Goal: Task Accomplishment & Management: Manage account settings

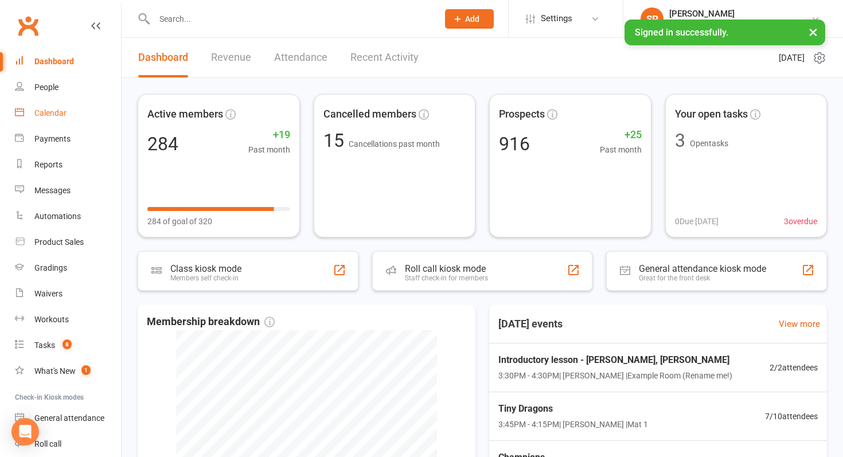
click at [66, 118] on link "Calendar" at bounding box center [68, 113] width 106 height 26
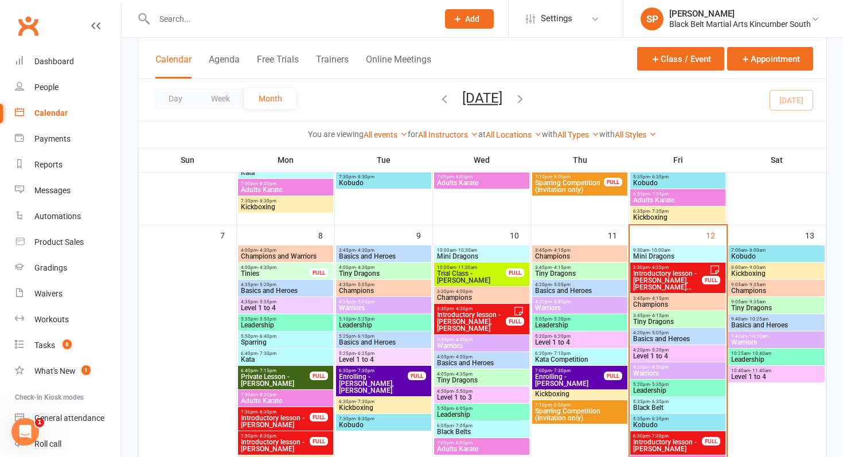
scroll to position [318, 0]
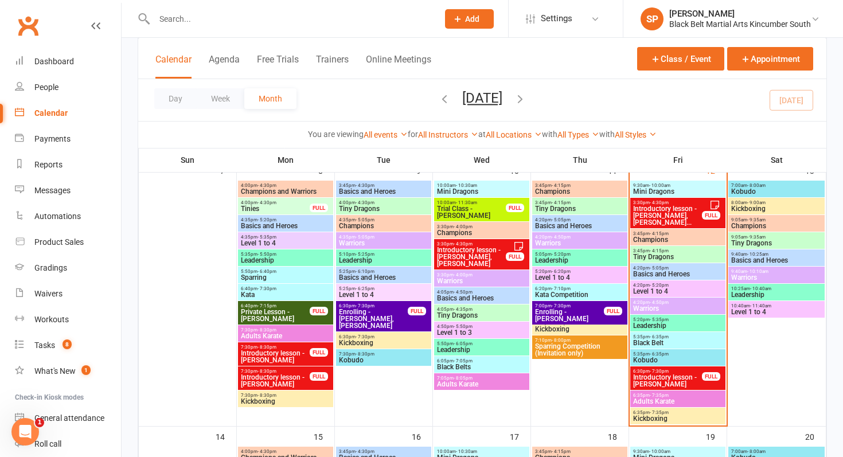
click at [677, 212] on span "Introductory lesson - Annabelle Gonda, Jaxson Gond..." at bounding box center [667, 215] width 70 height 21
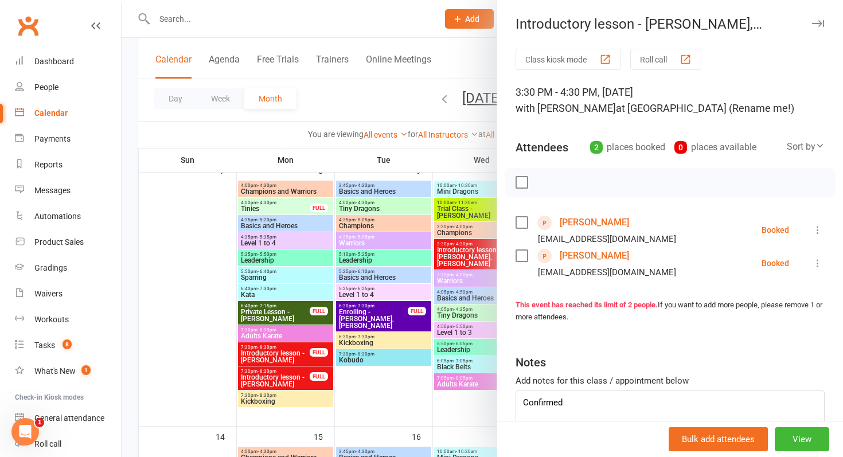
click at [330, 322] on div at bounding box center [482, 228] width 721 height 457
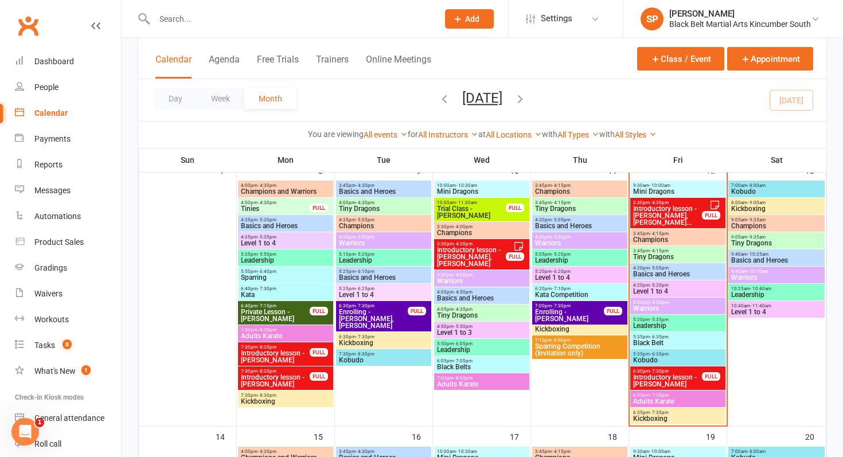
click at [667, 374] on span "Introductory lesson - [PERSON_NAME]" at bounding box center [667, 381] width 70 height 14
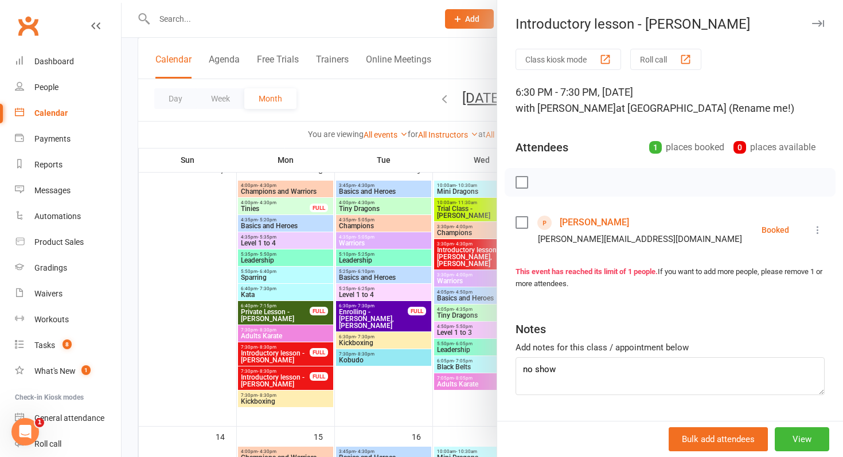
click at [600, 225] on link "Jessica Griffiths" at bounding box center [593, 222] width 69 height 18
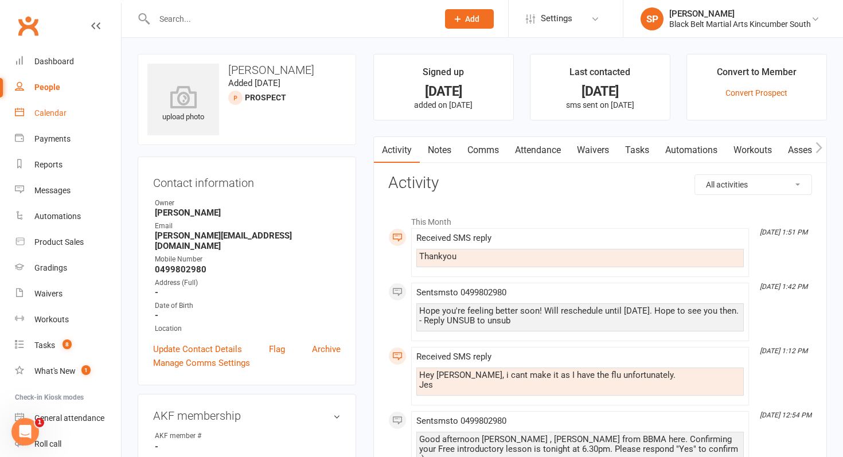
click at [61, 114] on div "Calendar" at bounding box center [50, 112] width 32 height 9
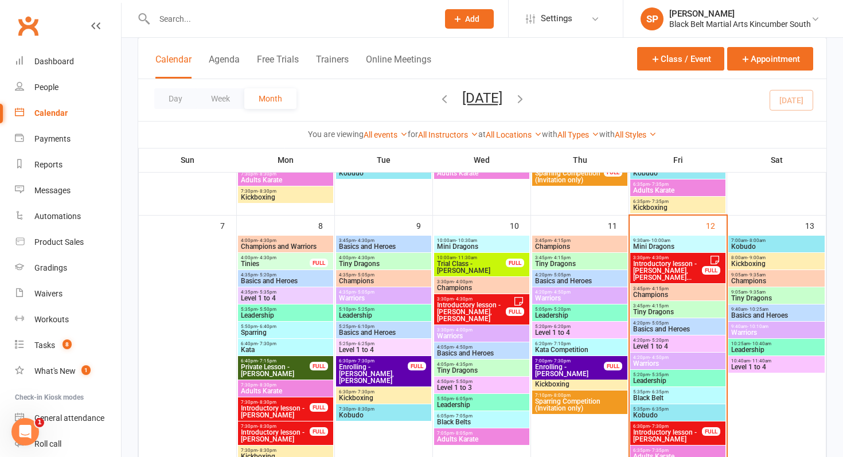
scroll to position [293, 0]
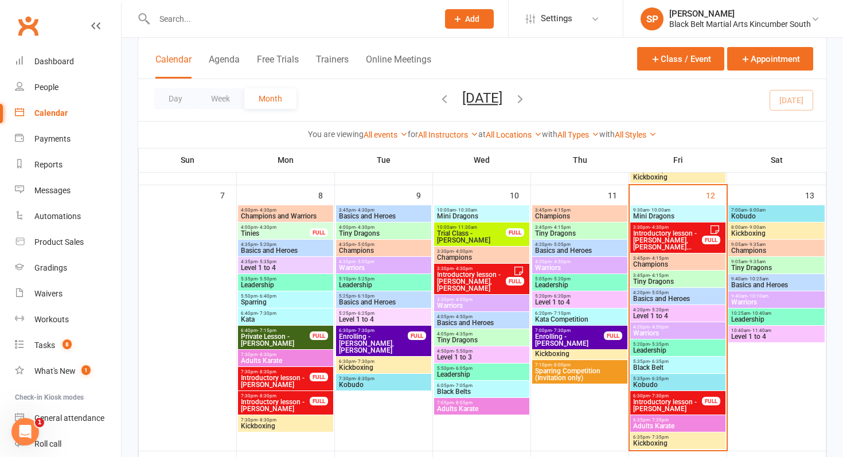
click at [288, 19] on input "text" at bounding box center [290, 19] width 279 height 16
click at [755, 54] on button "Appointment" at bounding box center [770, 58] width 86 height 23
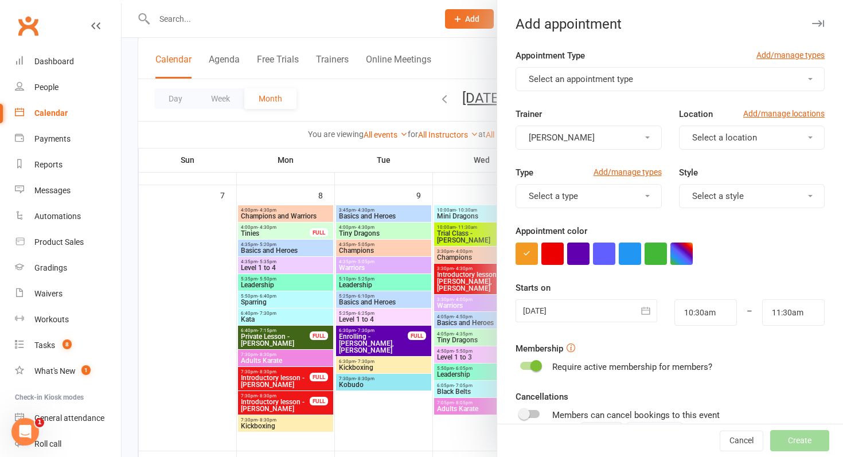
click at [599, 84] on button "Select an appointment type" at bounding box center [669, 79] width 309 height 24
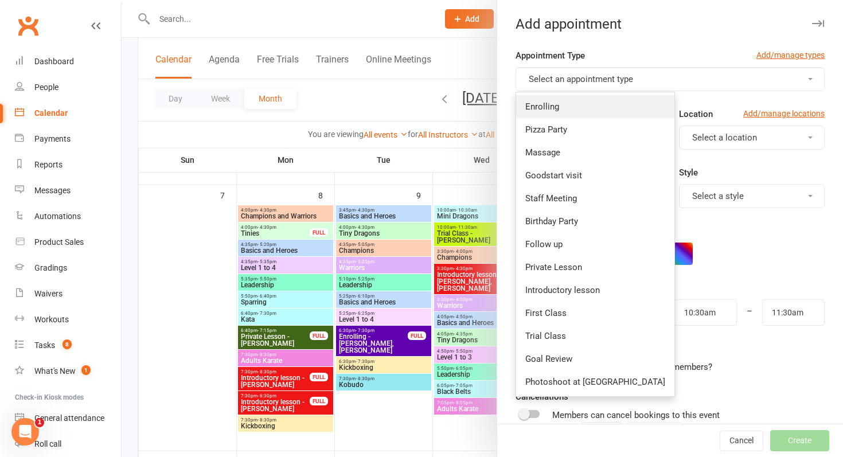
click at [589, 109] on link "Enrolling" at bounding box center [595, 106] width 158 height 23
type input "10:45am"
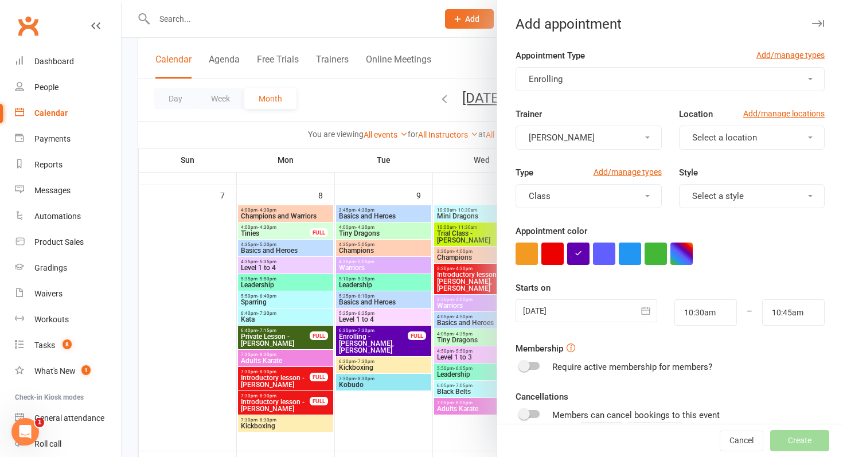
click at [590, 304] on div at bounding box center [586, 310] width 142 height 23
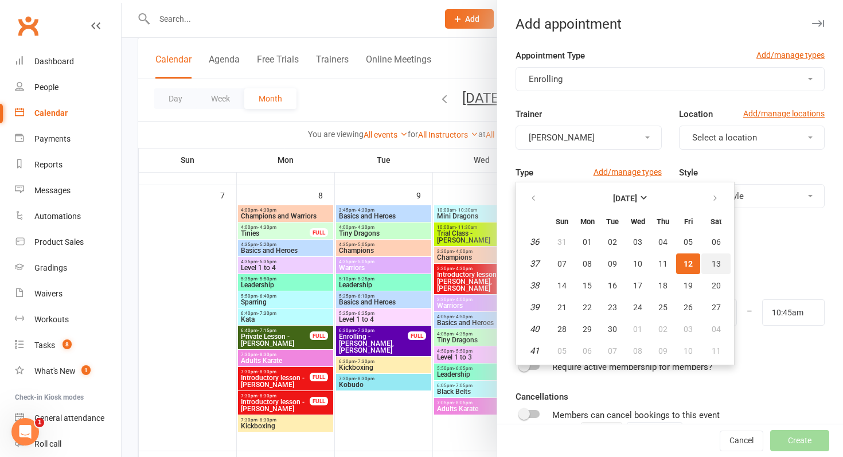
click at [716, 259] on span "13" at bounding box center [715, 263] width 9 height 9
type input "13 Sep 2025"
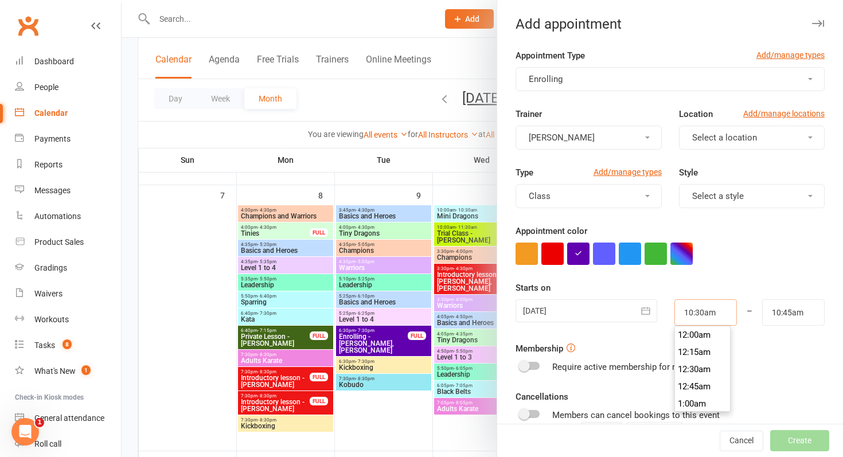
scroll to position [705, 0]
drag, startPoint x: 721, startPoint y: 313, endPoint x: 649, endPoint y: 300, distance: 72.8
click at [649, 300] on div "13 Sep 2025 September 2025 Sun Mon Tue Wed Thu Fri Sat 36 31 01 02 03 04 05 06 …" at bounding box center [670, 312] width 326 height 26
type input "9:05am"
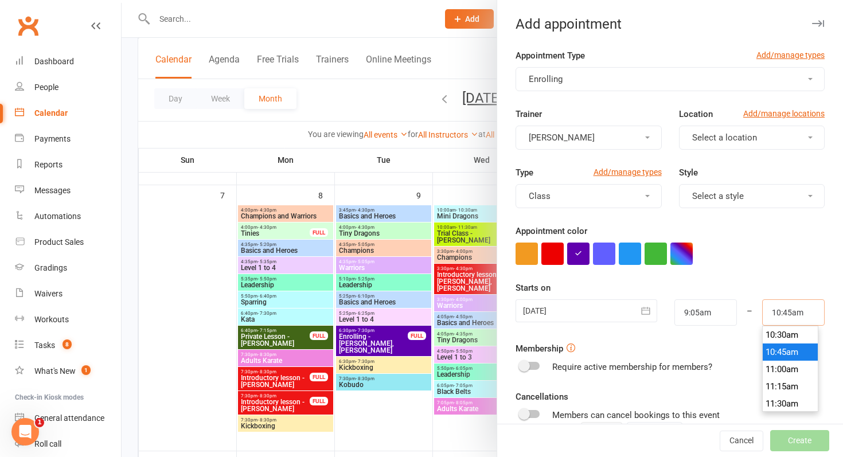
drag, startPoint x: 813, startPoint y: 309, endPoint x: 738, endPoint y: 309, distance: 75.1
click at [738, 309] on div "13 Sep 2025 September 2025 Sun Mon Tue Wed Thu Fri Sat 36 31 01 02 03 04 05 06 …" at bounding box center [670, 312] width 326 height 26
type input "9:35am"
click at [758, 276] on form "Appointment Type Add/manage types Enrolling Trainer Shaylan Petersen Location A…" at bounding box center [669, 298] width 309 height 498
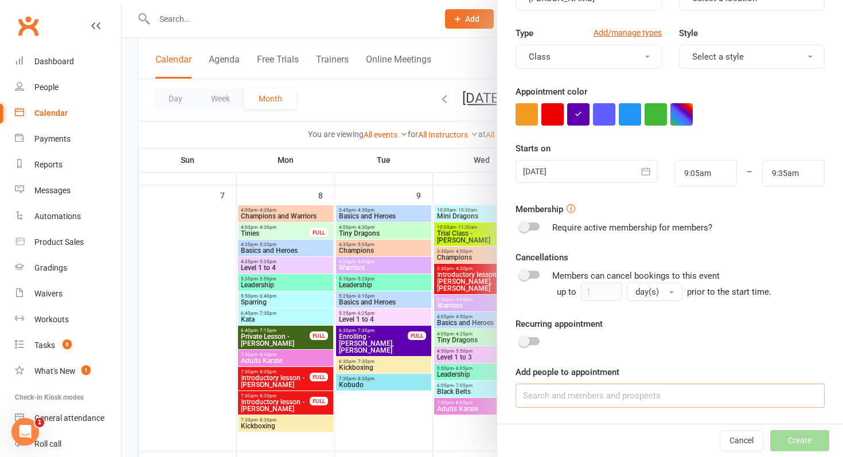
click at [628, 396] on input at bounding box center [669, 395] width 309 height 24
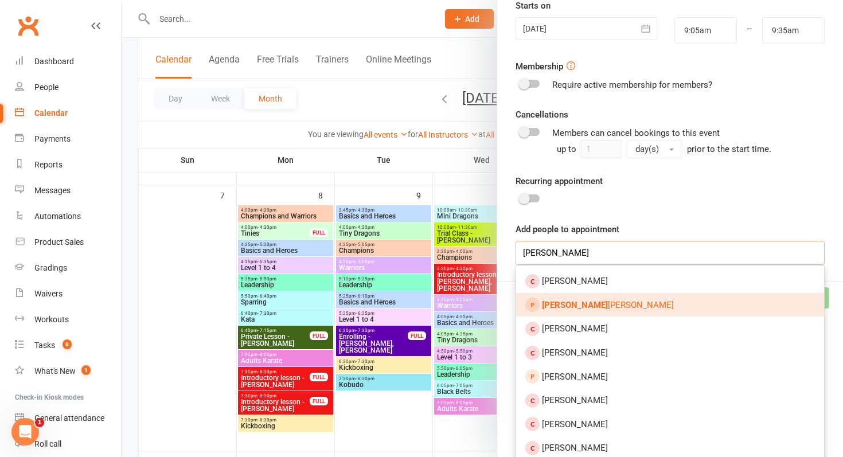
type input "arthur birk"
click at [685, 303] on link "Arthur Birk beck" at bounding box center [670, 305] width 308 height 24
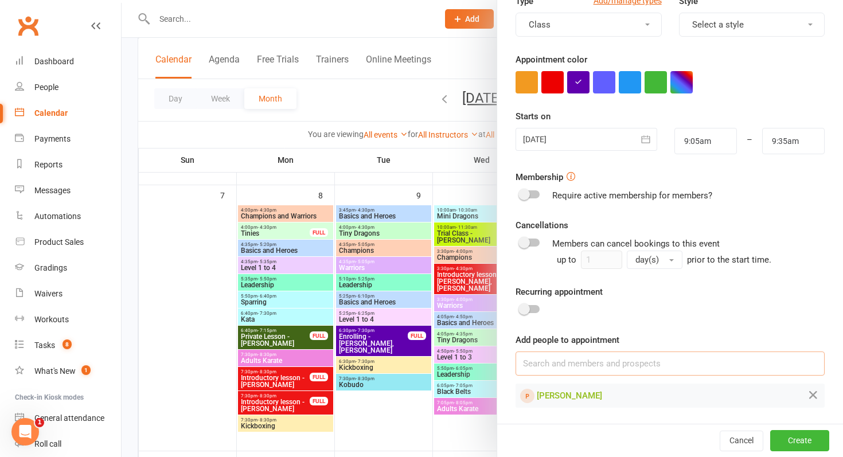
scroll to position [0, 0]
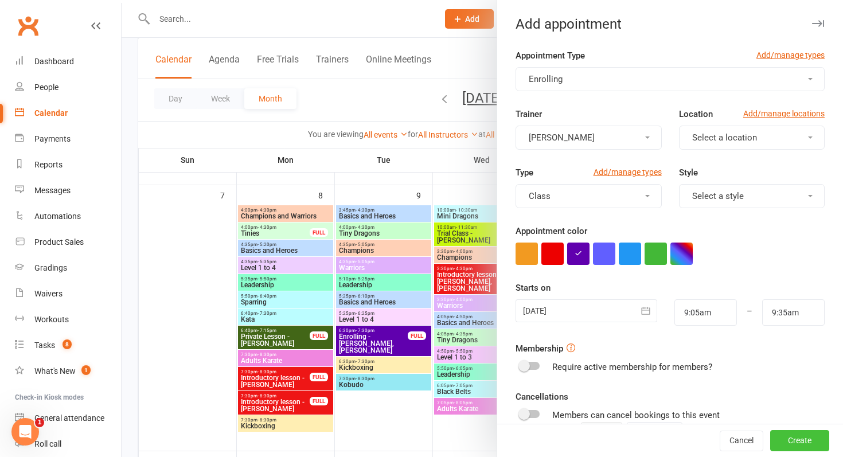
click at [800, 448] on button "Create" at bounding box center [799, 440] width 59 height 21
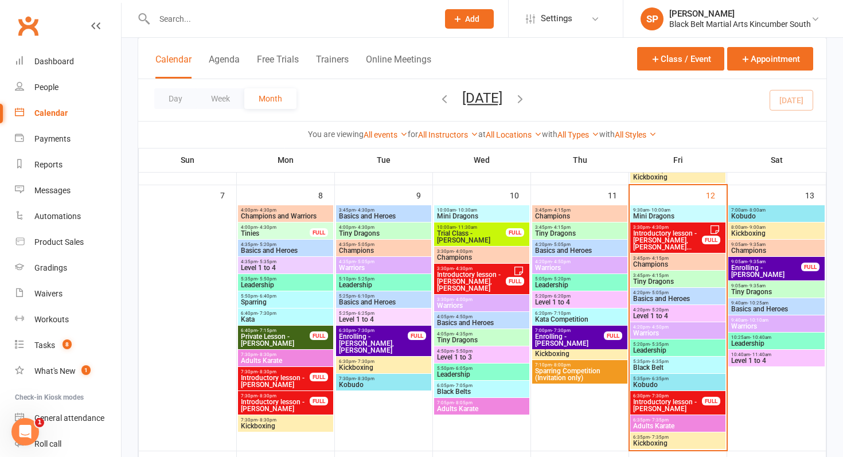
click at [792, 271] on span "Enrolling - Arthur Birkbeck" at bounding box center [765, 271] width 71 height 14
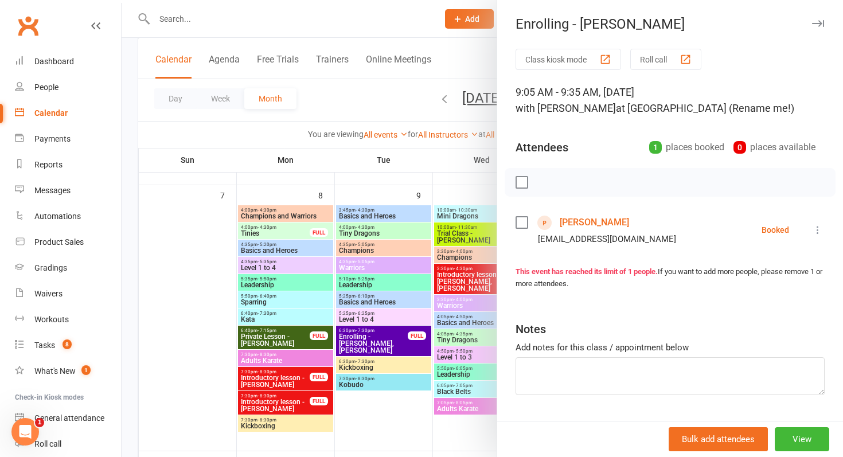
click at [579, 223] on link "[PERSON_NAME]" at bounding box center [593, 222] width 69 height 18
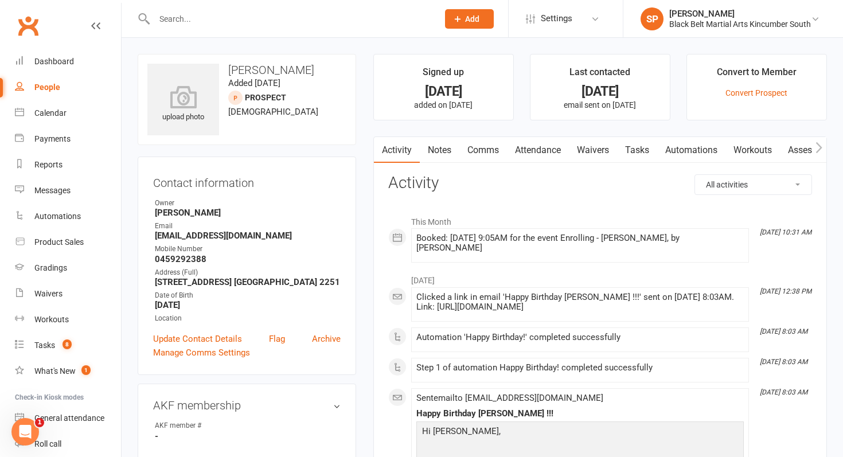
click at [471, 148] on link "Comms" at bounding box center [483, 150] width 48 height 26
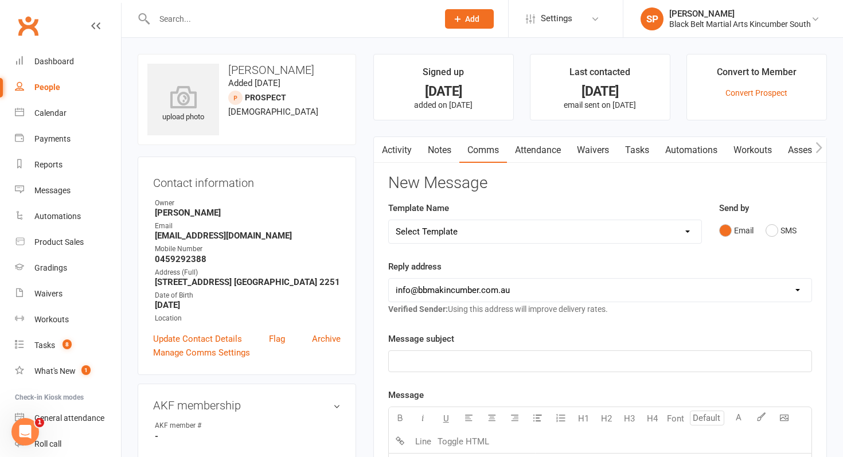
click at [600, 343] on div "Message subject ﻿" at bounding box center [600, 352] width 424 height 40
click at [608, 365] on p "﻿" at bounding box center [599, 361] width 409 height 14
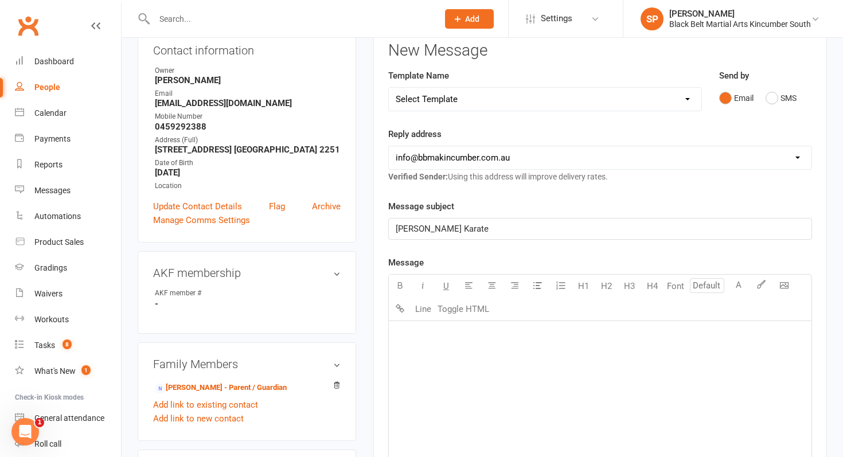
scroll to position [239, 0]
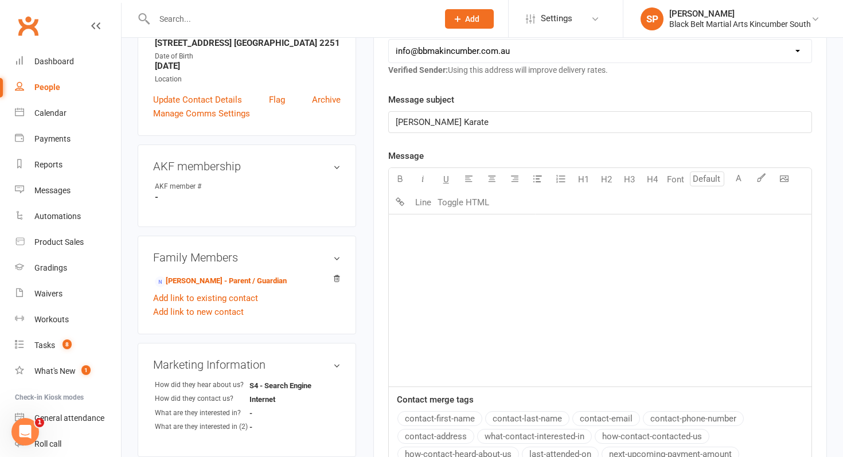
click at [536, 356] on div "﻿" at bounding box center [600, 300] width 422 height 172
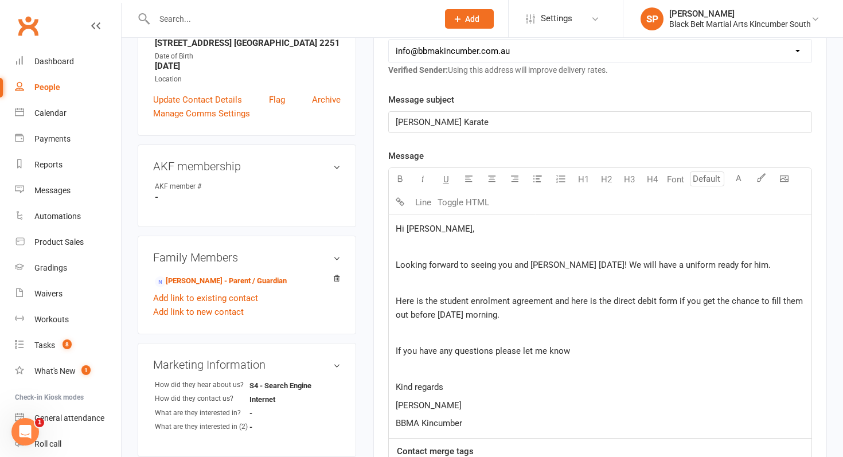
click at [580, 299] on span "Here is the student enrolment agreement and here is the direct debit form if yo…" at bounding box center [599, 308] width 409 height 24
click at [409, 299] on span "Here is the student enrolment agreement and" at bounding box center [481, 301] width 173 height 10
click at [519, 399] on p "Sensei Shaylan" at bounding box center [599, 405] width 409 height 14
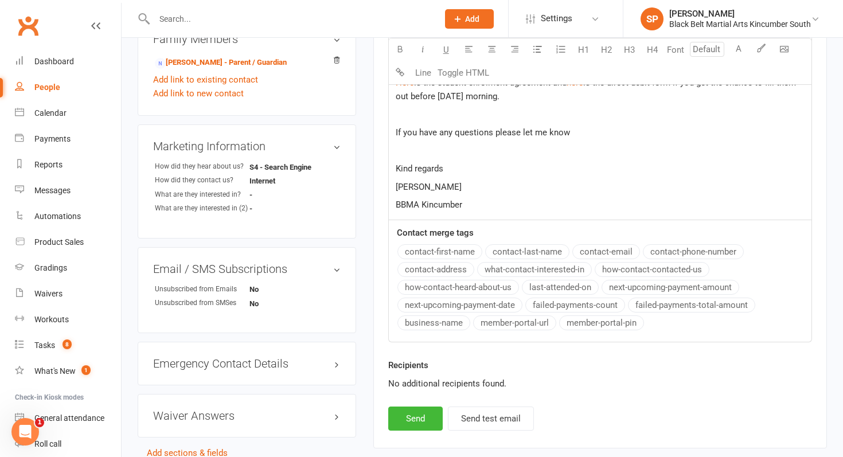
scroll to position [464, 0]
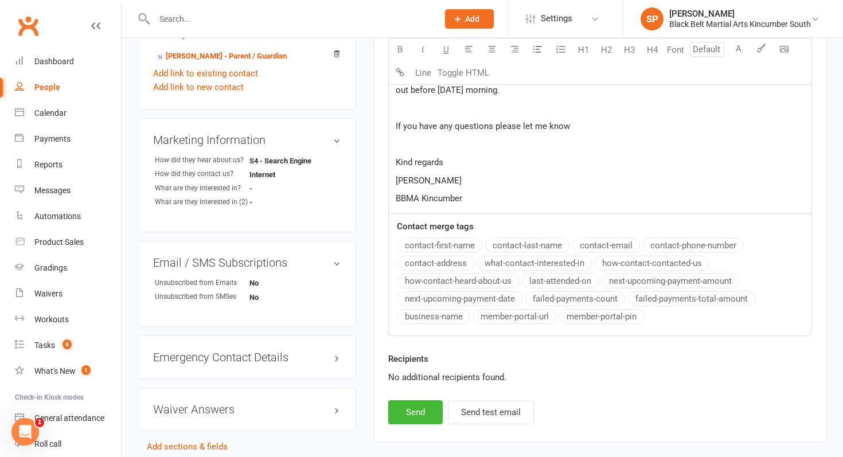
click at [601, 130] on p "If you have any questions please let me know" at bounding box center [599, 126] width 409 height 14
click at [413, 405] on button "Send" at bounding box center [415, 412] width 54 height 24
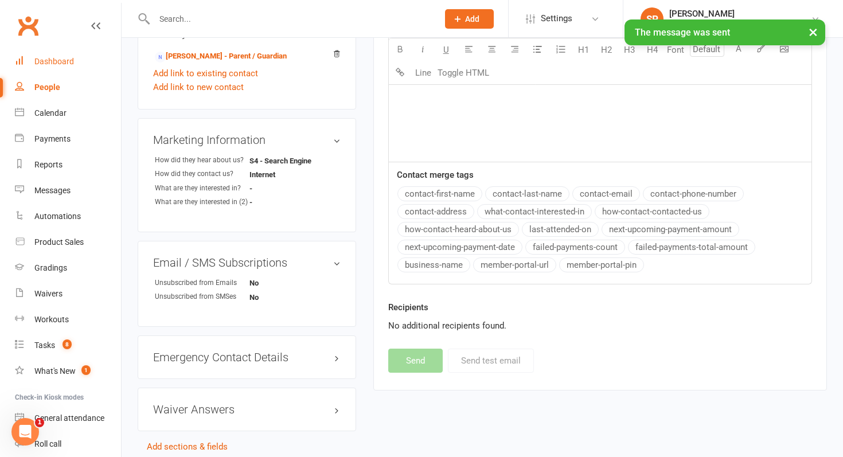
click at [89, 58] on link "Dashboard" at bounding box center [68, 62] width 106 height 26
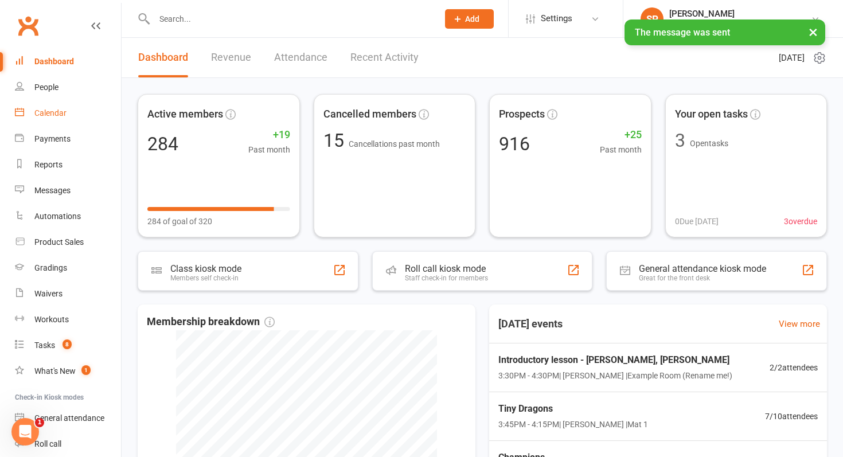
click at [84, 110] on link "Calendar" at bounding box center [68, 113] width 106 height 26
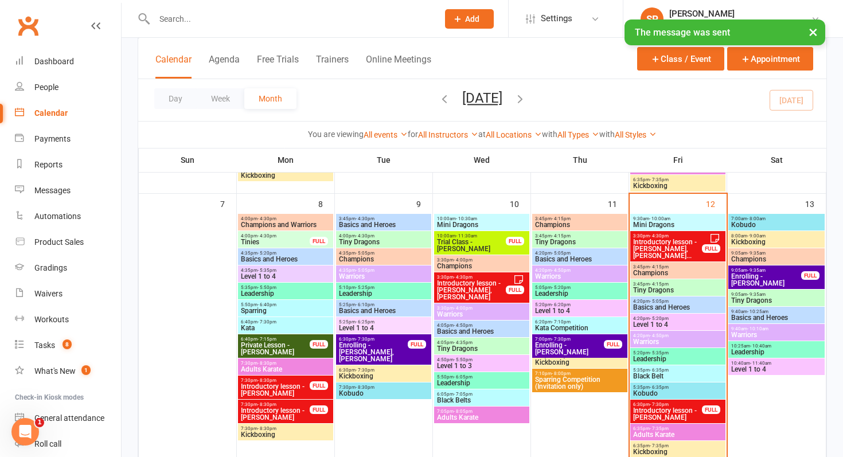
scroll to position [296, 0]
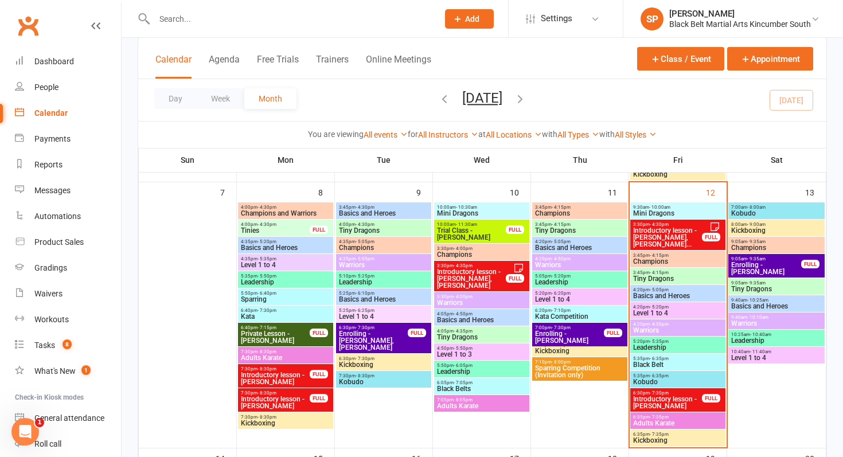
click at [784, 262] on span "Enrolling - Arthur Birkbeck" at bounding box center [765, 268] width 71 height 14
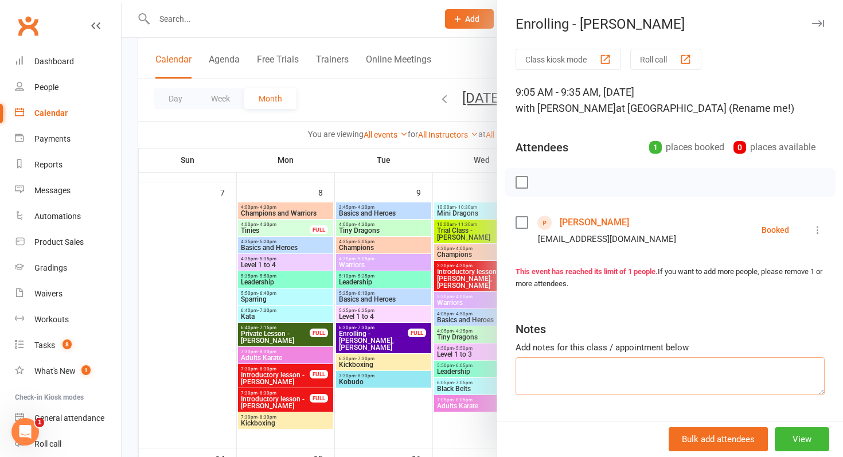
click at [613, 368] on textarea at bounding box center [669, 376] width 309 height 38
type textarea "e"
type textarea "Emailed waivers"
click at [375, 423] on div at bounding box center [482, 228] width 721 height 457
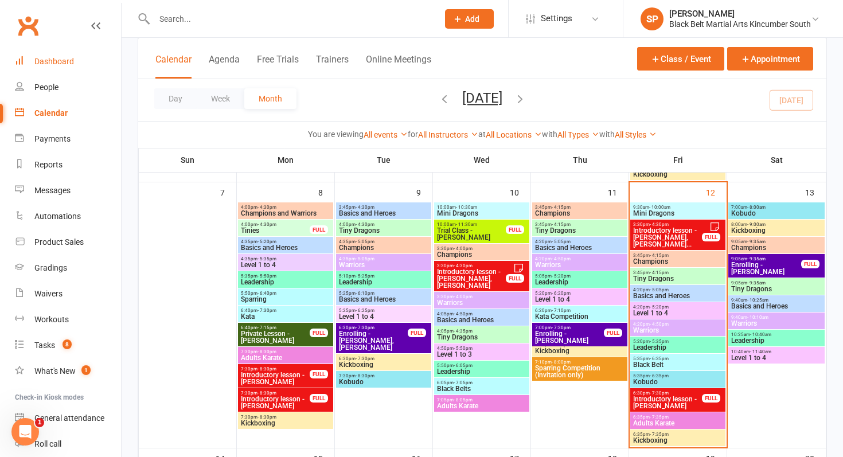
click at [69, 50] on link "Dashboard" at bounding box center [68, 62] width 106 height 26
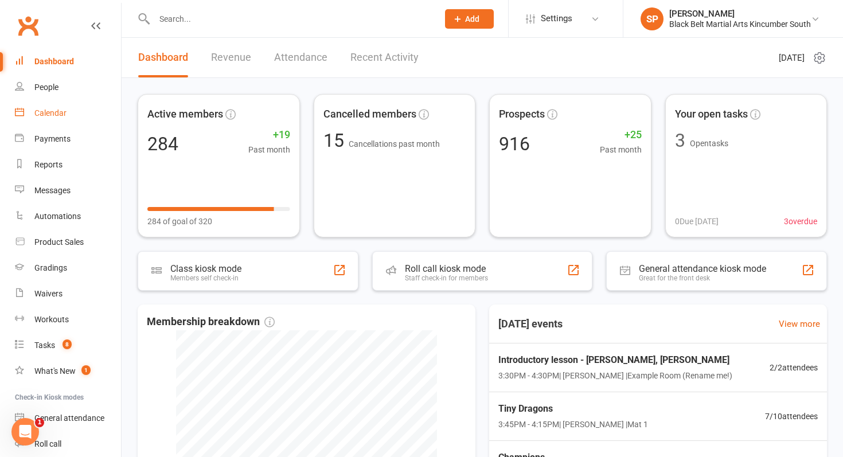
click at [63, 109] on div "Calendar" at bounding box center [50, 112] width 32 height 9
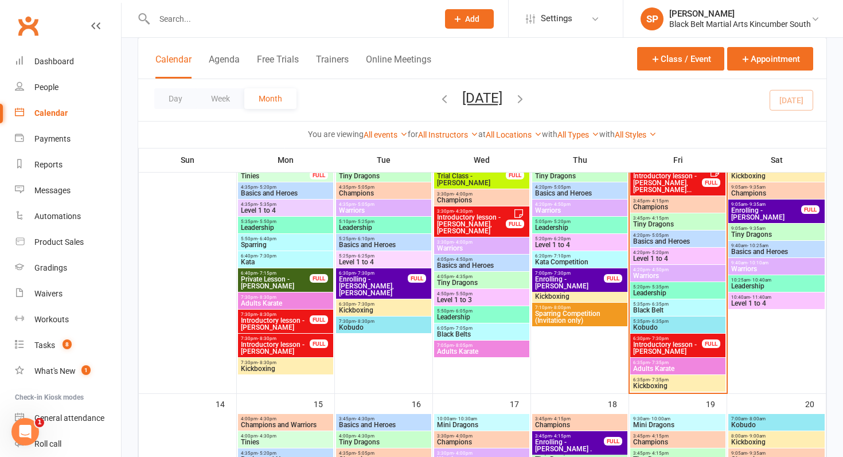
scroll to position [354, 0]
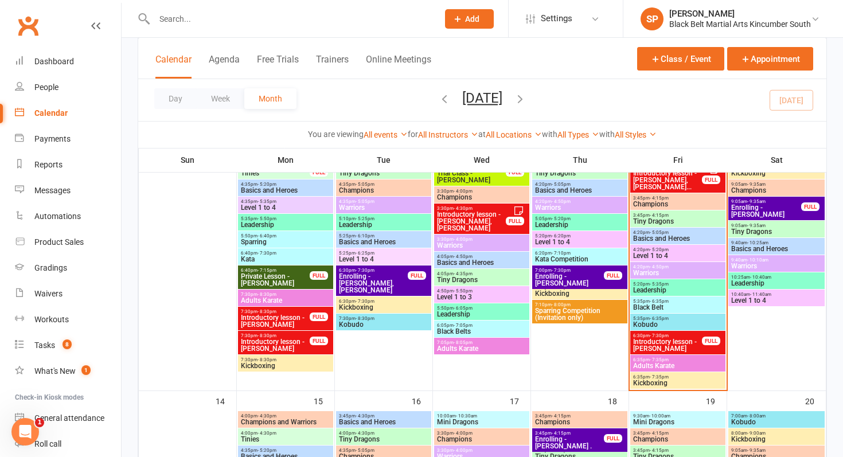
click at [689, 338] on span "Introductory lesson - [PERSON_NAME]" at bounding box center [667, 345] width 70 height 14
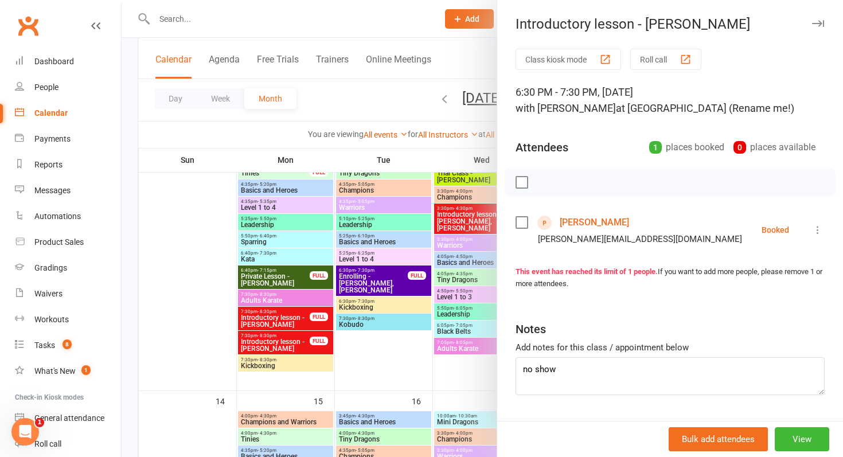
click at [586, 230] on link "Jessica Griffiths" at bounding box center [593, 222] width 69 height 18
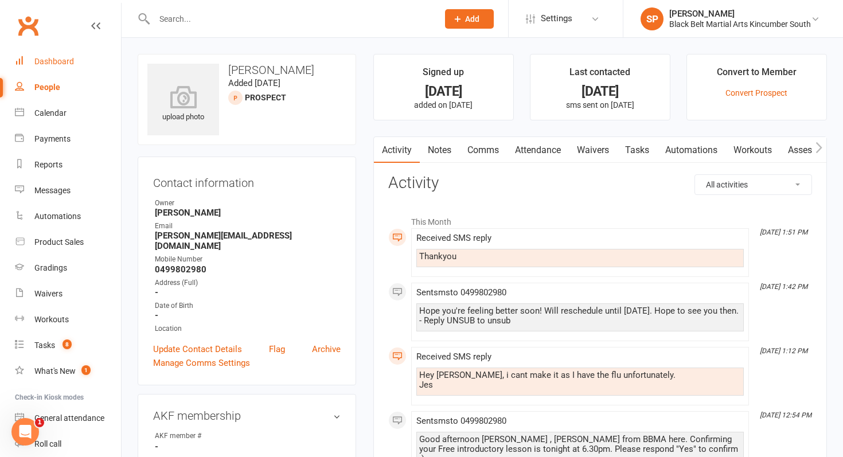
click at [73, 58] on link "Dashboard" at bounding box center [68, 62] width 106 height 26
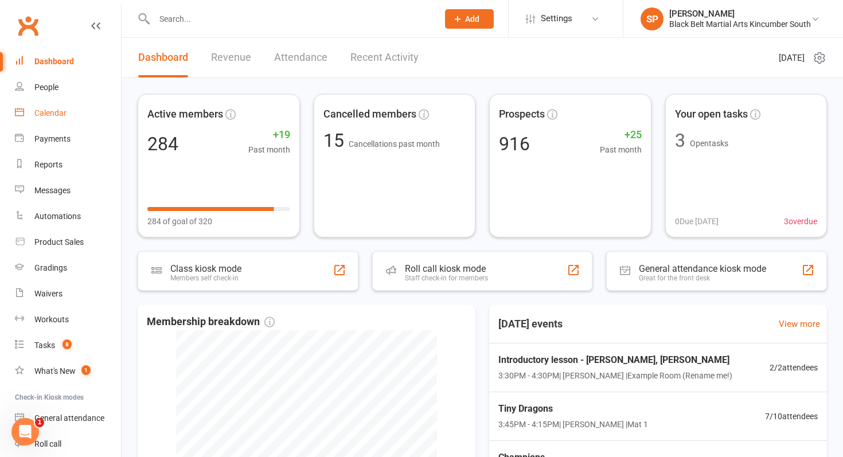
click at [47, 110] on div "Calendar" at bounding box center [50, 112] width 32 height 9
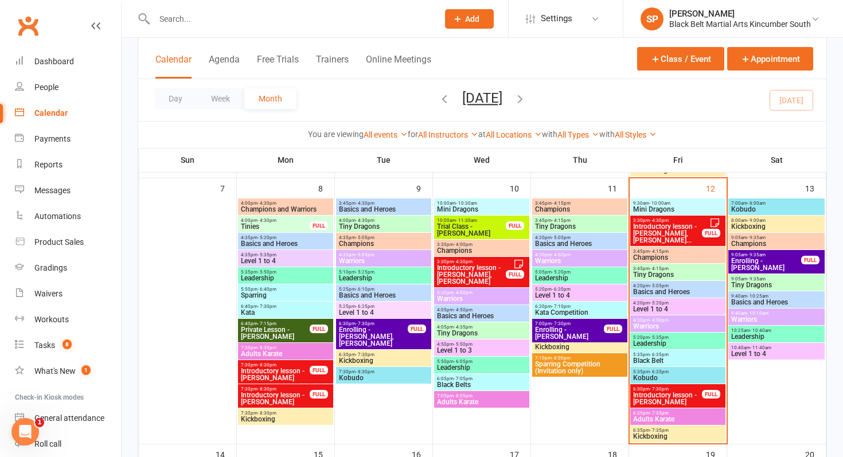
scroll to position [288, 0]
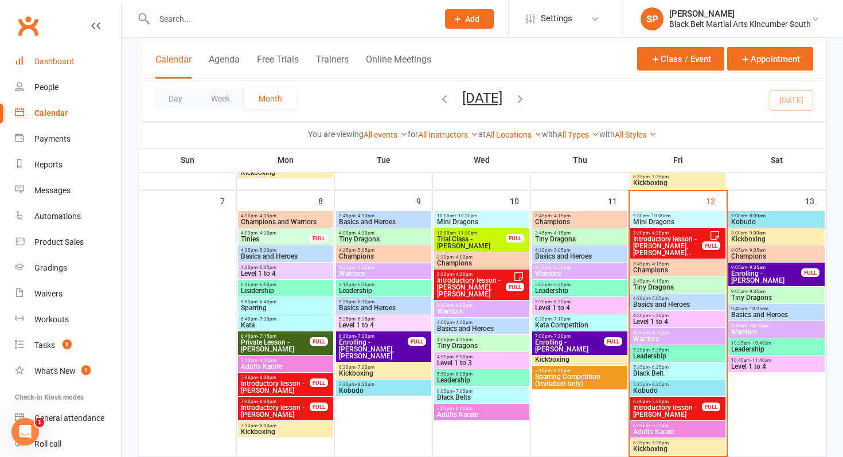
click at [60, 56] on link "Dashboard" at bounding box center [68, 62] width 106 height 26
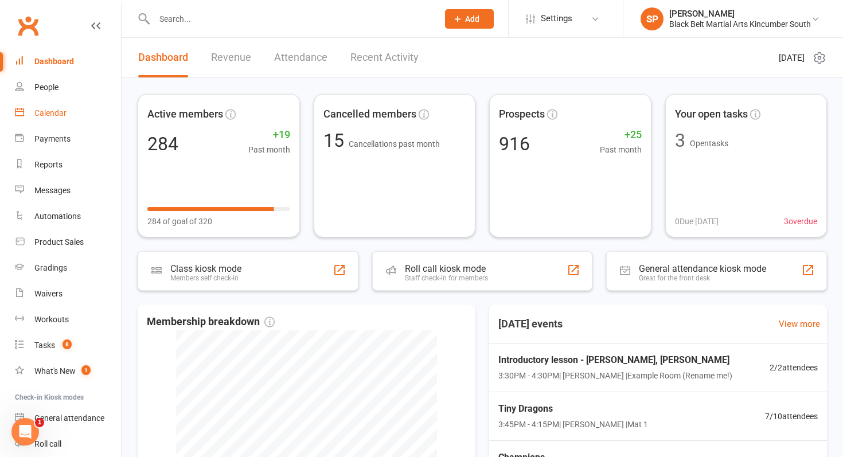
click at [67, 113] on link "Calendar" at bounding box center [68, 113] width 106 height 26
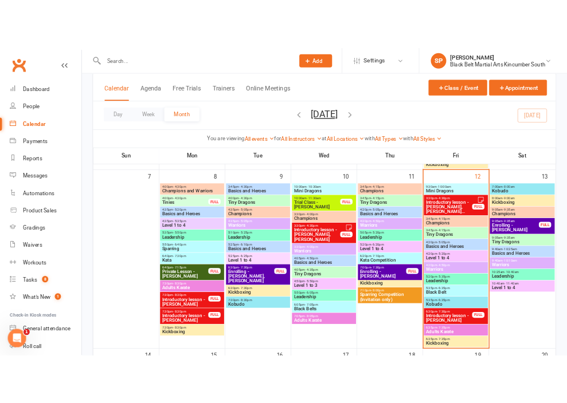
scroll to position [302, 0]
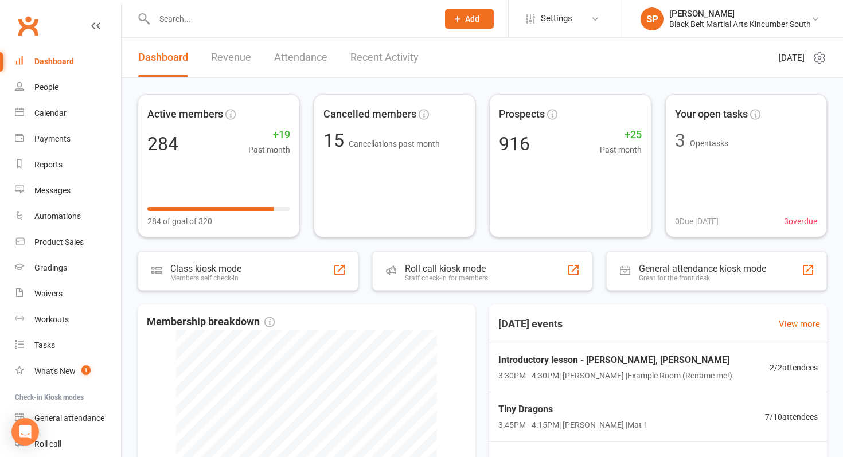
click at [205, 18] on input "text" at bounding box center [290, 19] width 279 height 16
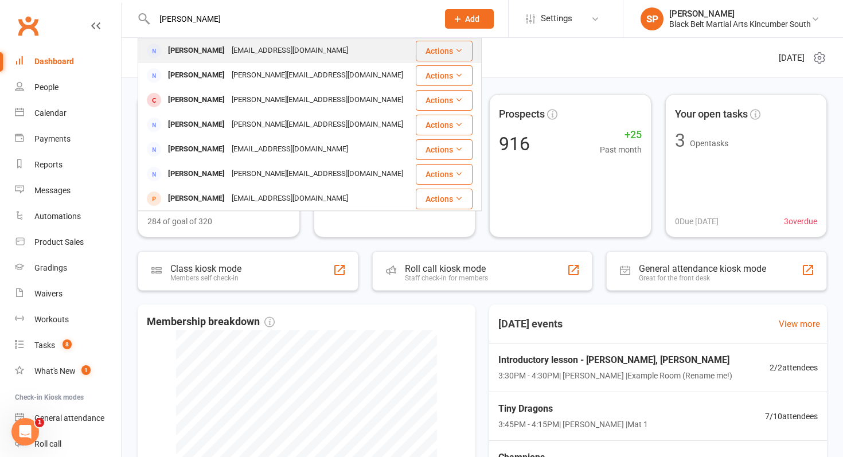
type input "[PERSON_NAME]"
click at [236, 51] on div "[EMAIL_ADDRESS][DOMAIN_NAME]" at bounding box center [289, 50] width 123 height 17
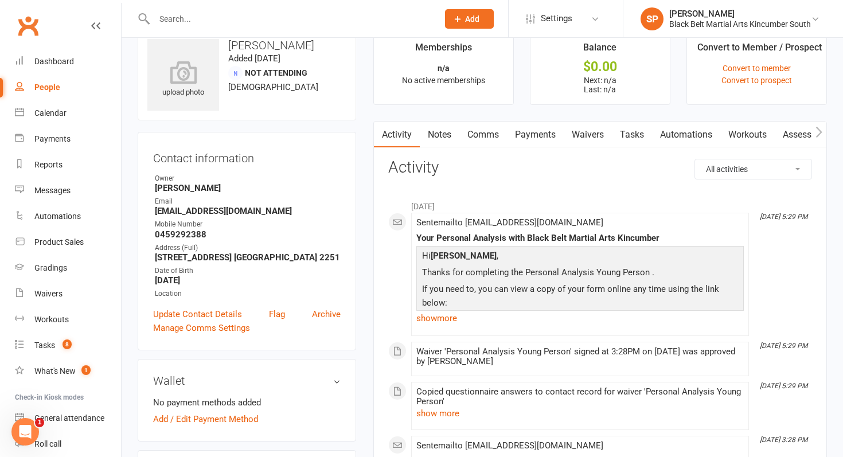
scroll to position [25, 0]
click at [583, 130] on link "Waivers" at bounding box center [587, 134] width 48 height 26
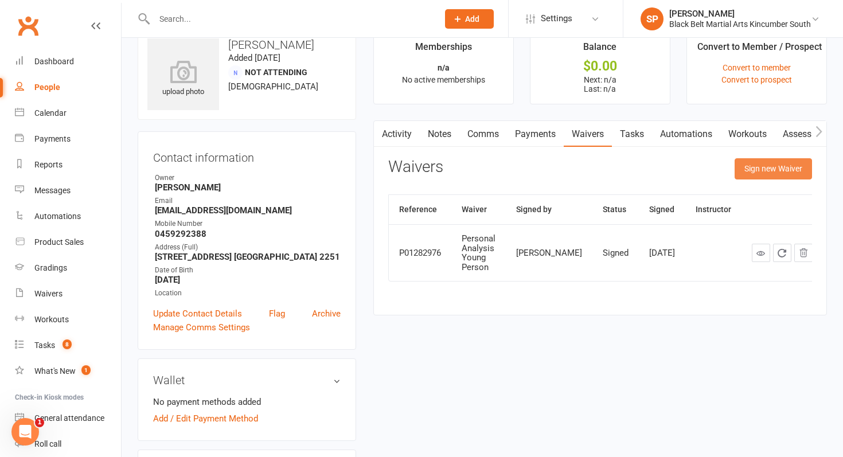
click at [755, 163] on button "Sign new Waiver" at bounding box center [772, 168] width 77 height 21
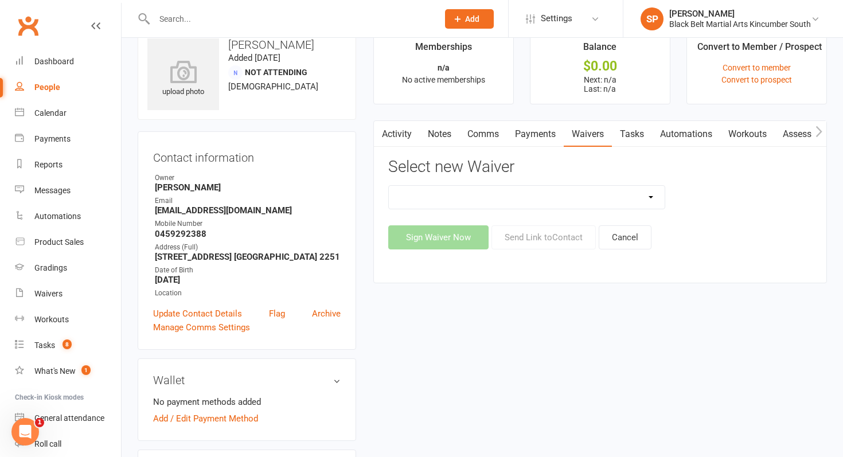
click at [537, 203] on select "Direct Debit Request Festival Enrolment Festival Trial Class Holiday Camp Waive…" at bounding box center [527, 197] width 276 height 23
click at [389, 186] on select "Direct Debit Request Festival Enrolment Festival Trial Class Holiday Camp Waive…" at bounding box center [527, 197] width 276 height 23
click at [539, 202] on select "Direct Debit Request Festival Enrolment Festival Trial Class Holiday Camp Waive…" at bounding box center [527, 197] width 276 height 23
select select "11213"
click at [389, 186] on select "Direct Debit Request Festival Enrolment Festival Trial Class Holiday Camp Waive…" at bounding box center [527, 197] width 276 height 23
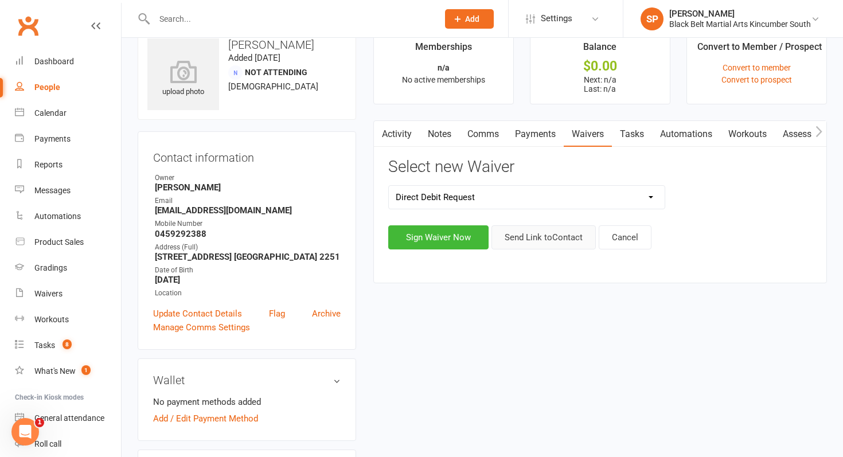
click at [539, 238] on button "Send Link to Contact" at bounding box center [543, 237] width 104 height 24
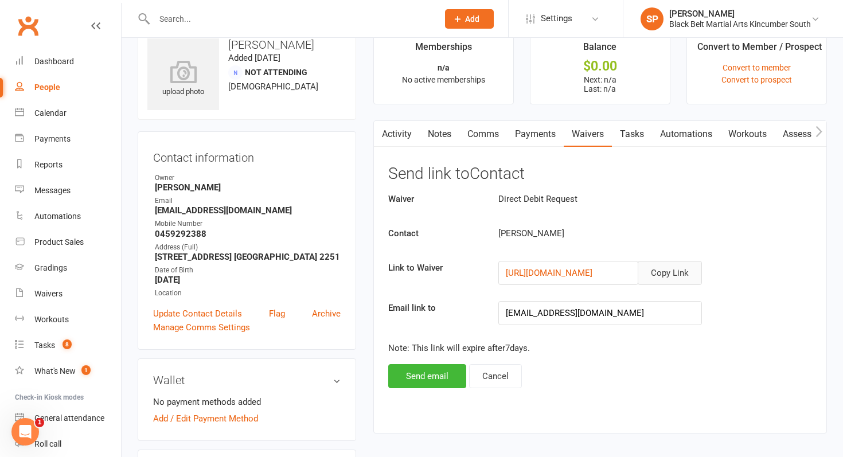
click at [652, 266] on button "Copy Link" at bounding box center [669, 273] width 64 height 24
click at [499, 376] on button "Cancel" at bounding box center [495, 376] width 53 height 24
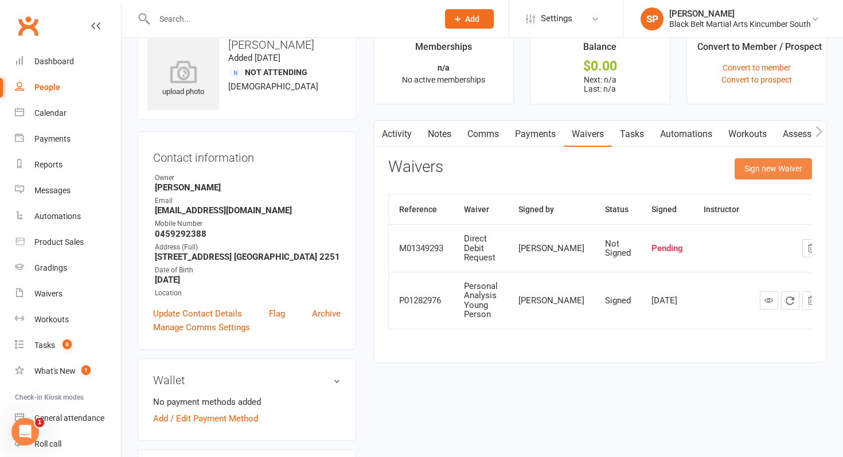
click at [765, 162] on button "Sign new Waiver" at bounding box center [772, 168] width 77 height 21
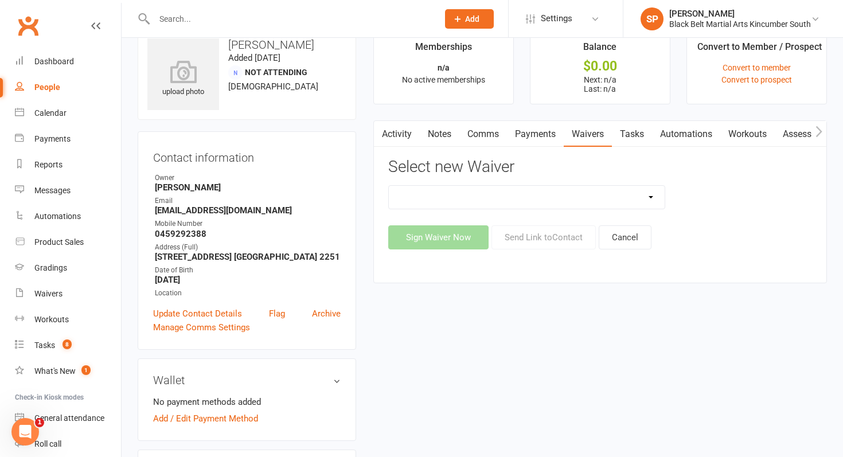
click at [459, 189] on select "Direct Debit Request Festival Enrolment Festival Trial Class Holiday Camp Waive…" at bounding box center [527, 197] width 276 height 23
select select "11213"
click at [389, 186] on select "Direct Debit Request Festival Enrolment Festival Trial Class Holiday Camp Waive…" at bounding box center [527, 197] width 276 height 23
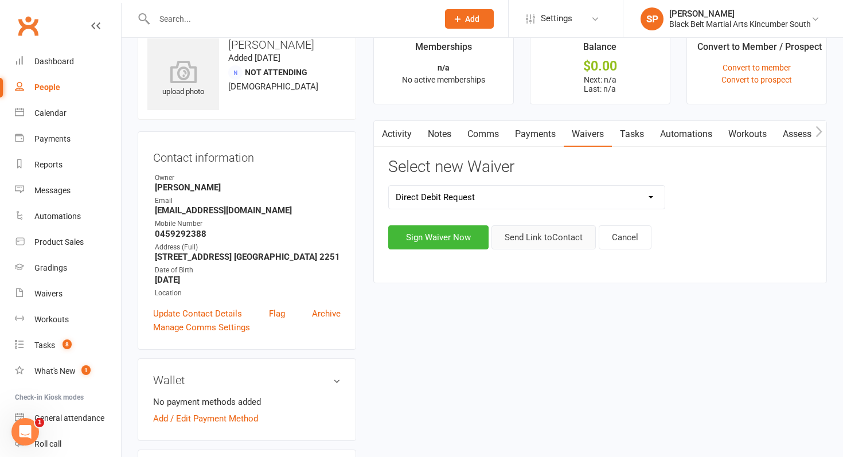
click at [538, 240] on button "Send Link to Contact" at bounding box center [543, 237] width 104 height 24
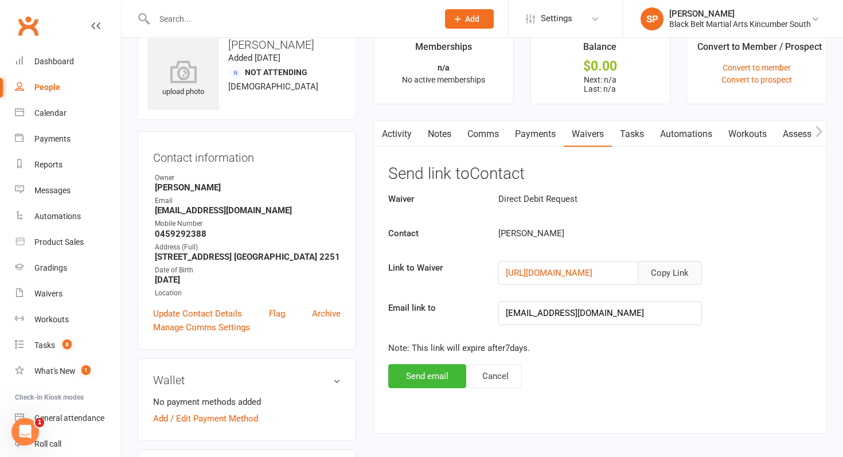
click at [673, 275] on button "Copy Link" at bounding box center [669, 273] width 64 height 24
